Goal: Task Accomplishment & Management: Manage account settings

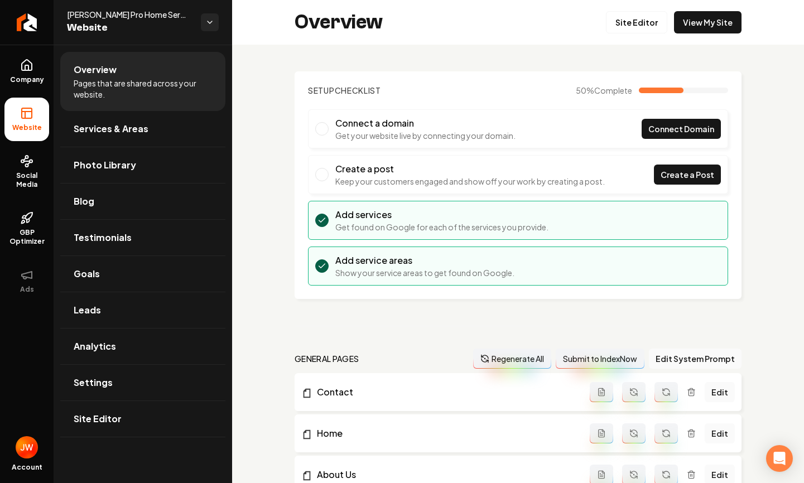
scroll to position [95, 0]
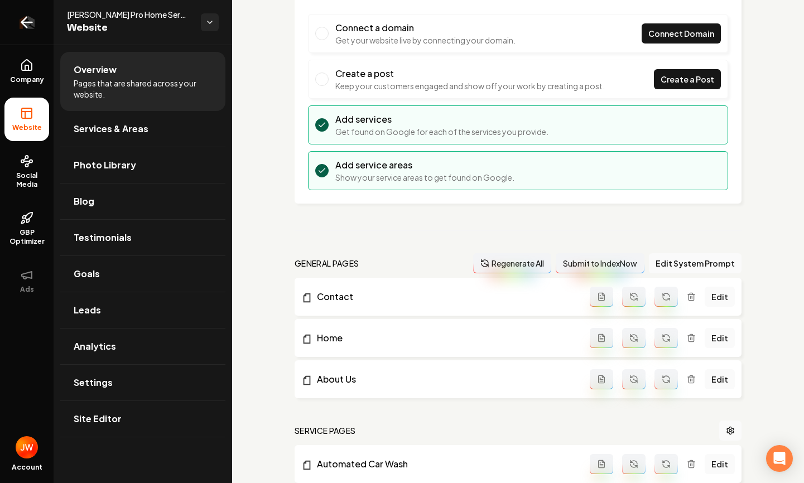
click at [30, 22] on icon "Return to dashboard" at bounding box center [27, 22] width 11 height 0
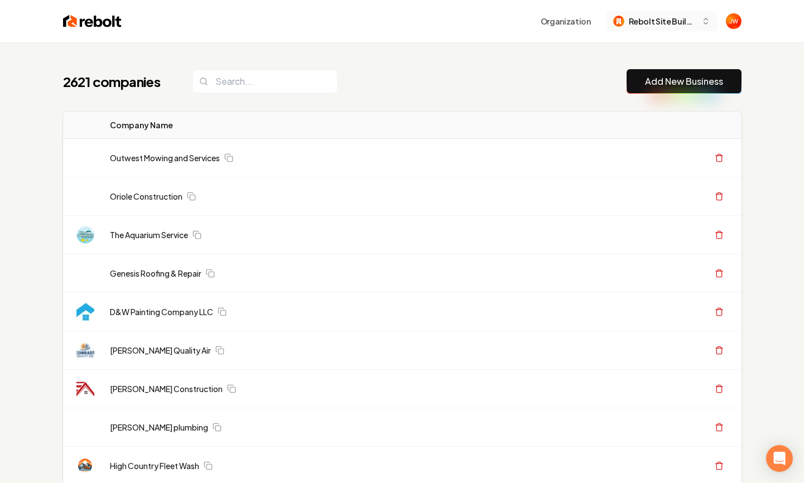
click at [624, 16] on div "Rebolt Site Builder" at bounding box center [655, 22] width 84 height 12
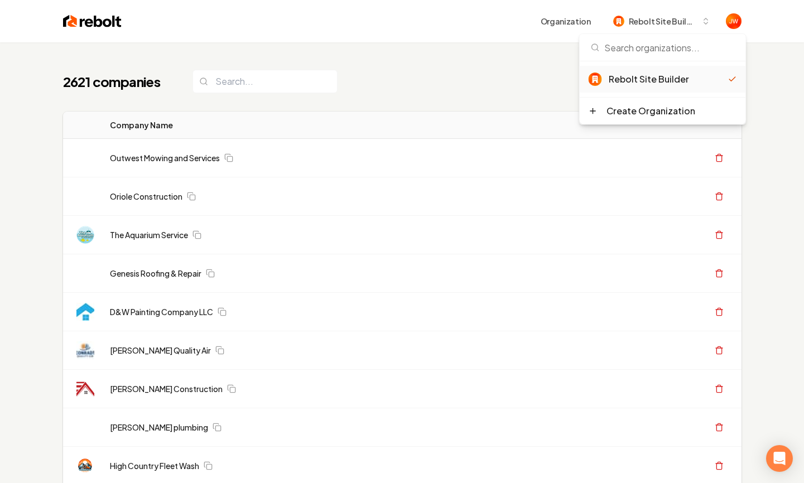
click at [458, 91] on div "2621 companies Add New Business" at bounding box center [402, 81] width 678 height 25
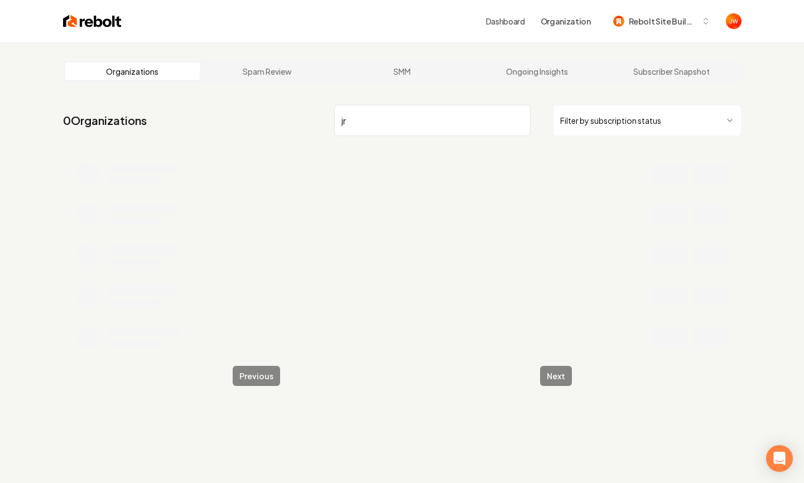
type input "j"
type input "r"
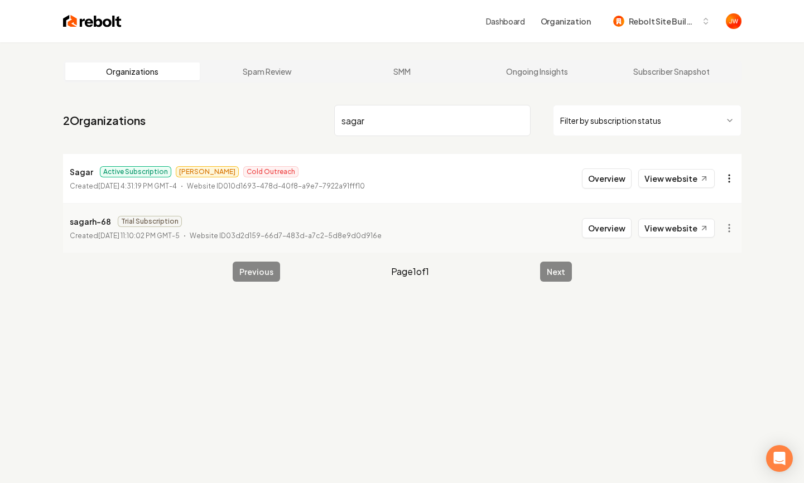
click at [734, 184] on html "Dashboard Organization Rebolt Site Builder Organizations Spam Review SMM Ongoin…" at bounding box center [402, 241] width 804 height 483
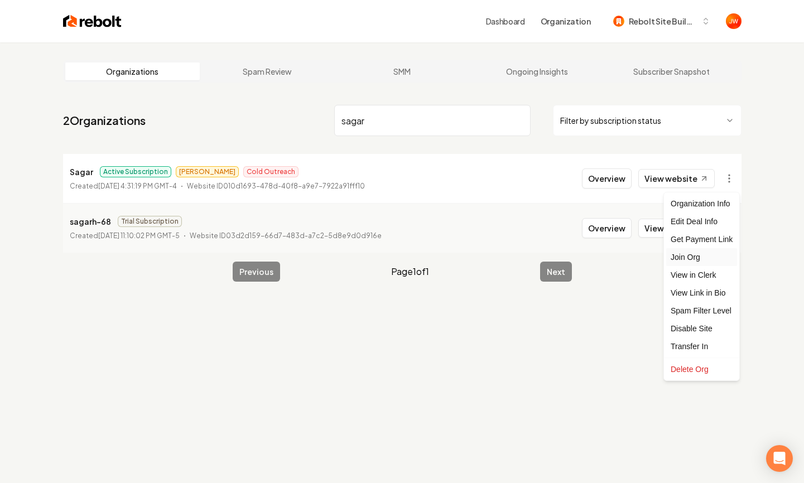
click at [697, 257] on div "Join Org" at bounding box center [701, 257] width 71 height 18
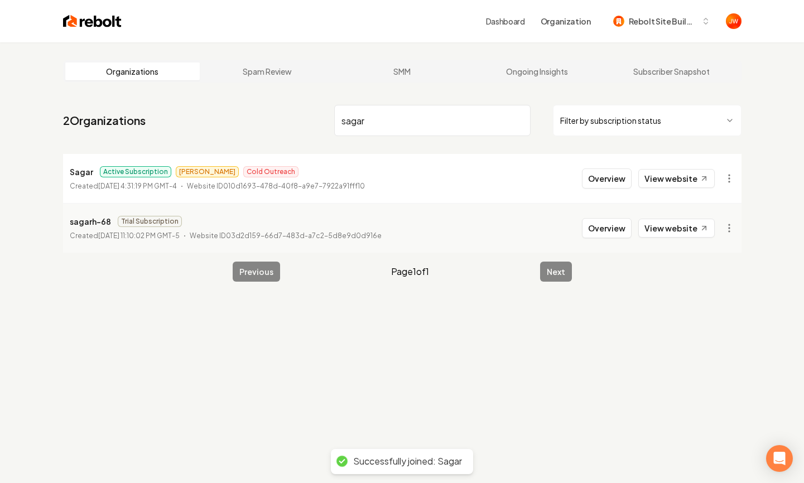
click at [461, 124] on input "sagar" at bounding box center [432, 120] width 196 height 31
type input "rebolt site builder"
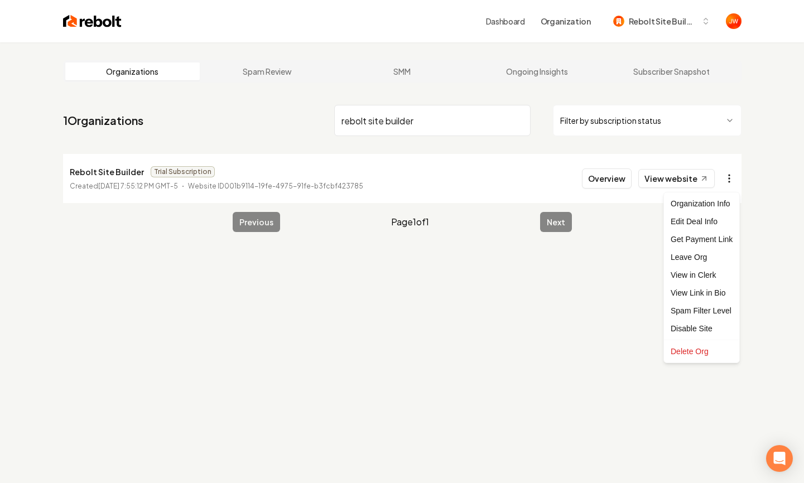
click at [730, 181] on html "Dashboard Organization Rebolt Site Builder Organizations Spam Review SMM Ongoin…" at bounding box center [402, 241] width 804 height 483
click at [717, 256] on div "Leave Org" at bounding box center [701, 257] width 71 height 18
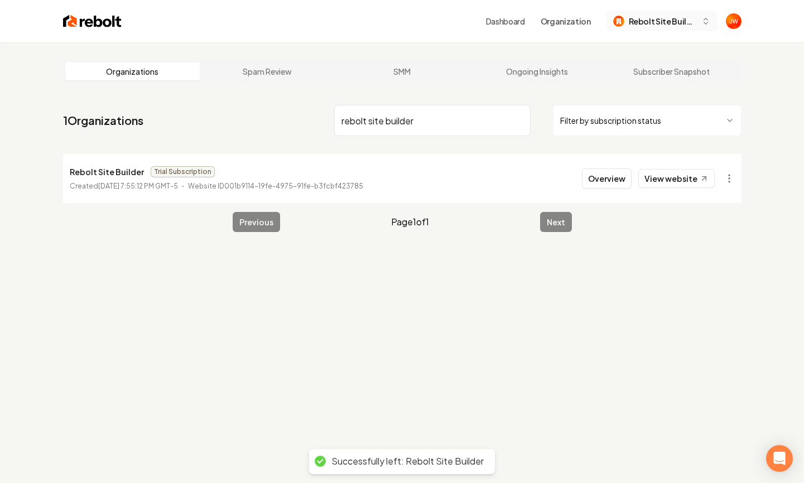
click at [673, 24] on span "Rebolt Site Builder" at bounding box center [663, 22] width 68 height 12
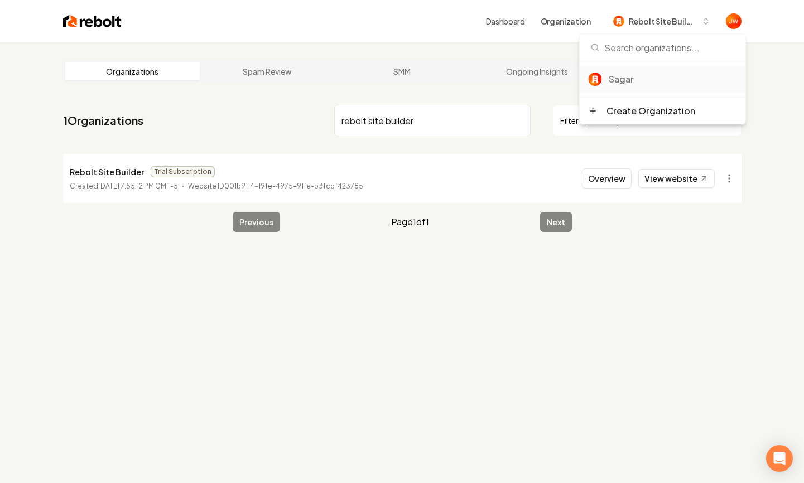
click at [627, 77] on div "Sagar" at bounding box center [673, 79] width 128 height 13
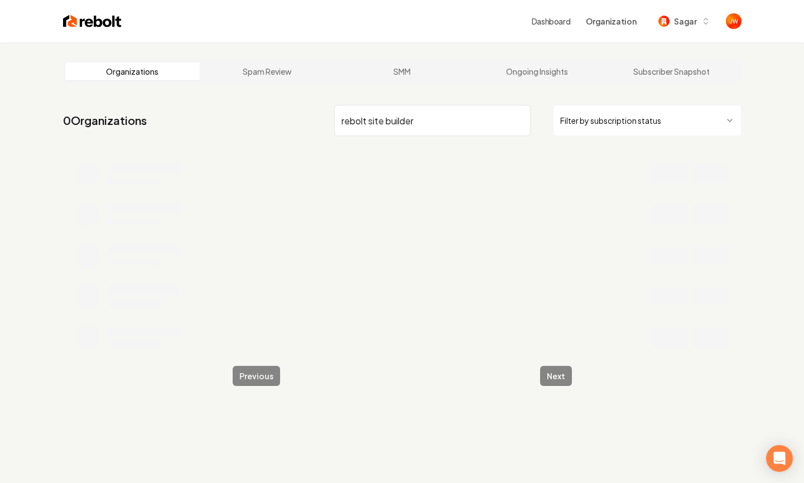
click at [465, 41] on div "Dashboard Organization Sagar" at bounding box center [402, 21] width 714 height 42
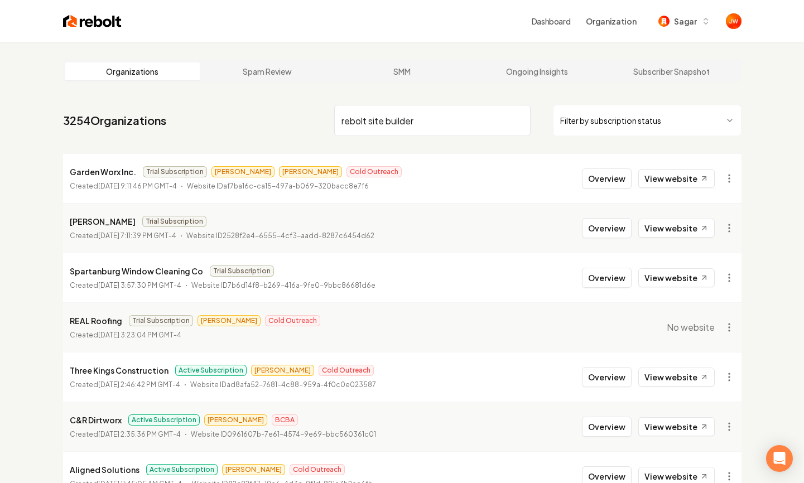
click at [465, 41] on div "Dashboard Organization Sagar" at bounding box center [402, 21] width 714 height 42
